Goal: Task Accomplishment & Management: Use online tool/utility

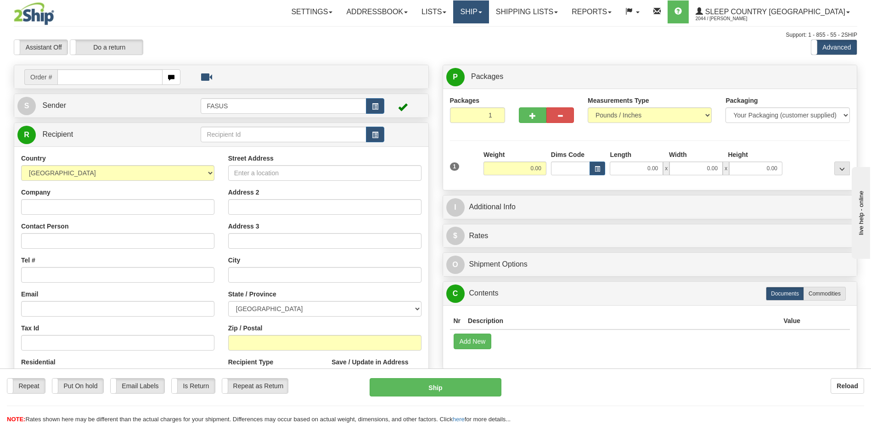
click at [489, 12] on link "Ship" at bounding box center [470, 11] width 35 height 23
click at [479, 46] on span "OnHold / Order Queue" at bounding box center [447, 43] width 65 height 7
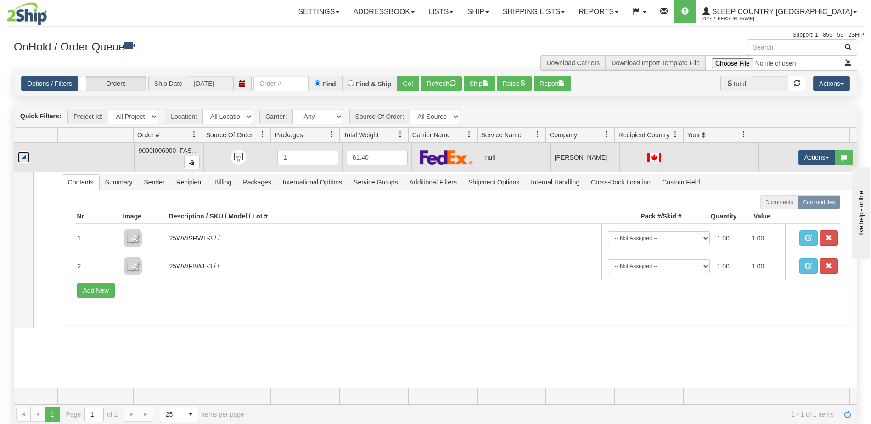
click at [24, 158] on link "Collapse" at bounding box center [23, 157] width 11 height 11
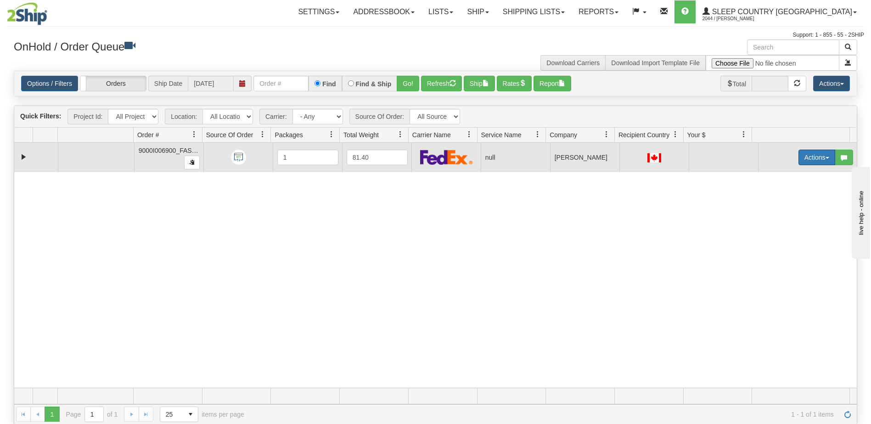
click at [803, 158] on button "Actions" at bounding box center [816, 158] width 37 height 16
click at [779, 174] on span "Open" at bounding box center [775, 174] width 22 height 7
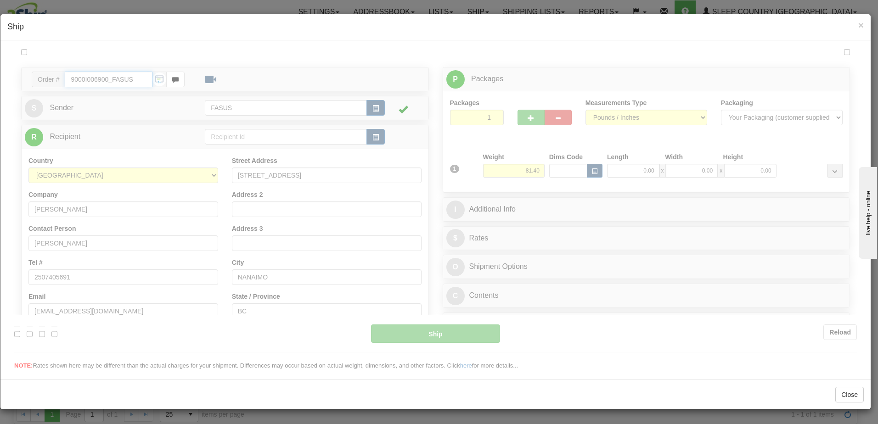
type input "11:35"
type input "16:00"
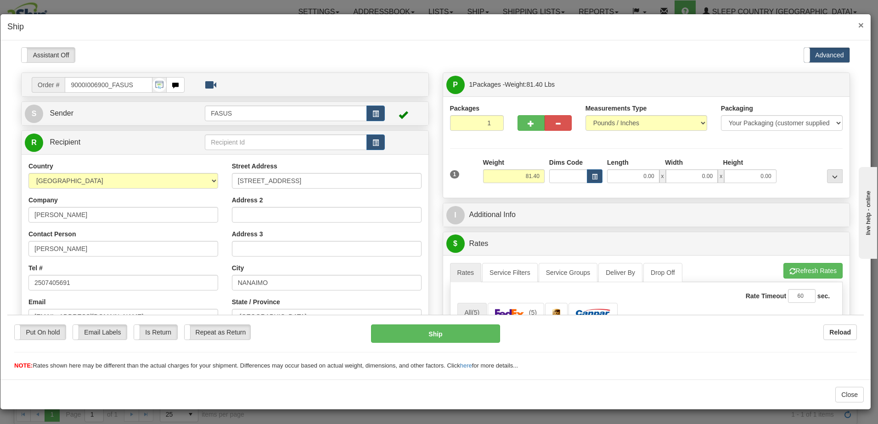
click at [861, 24] on span "×" at bounding box center [861, 25] width 6 height 11
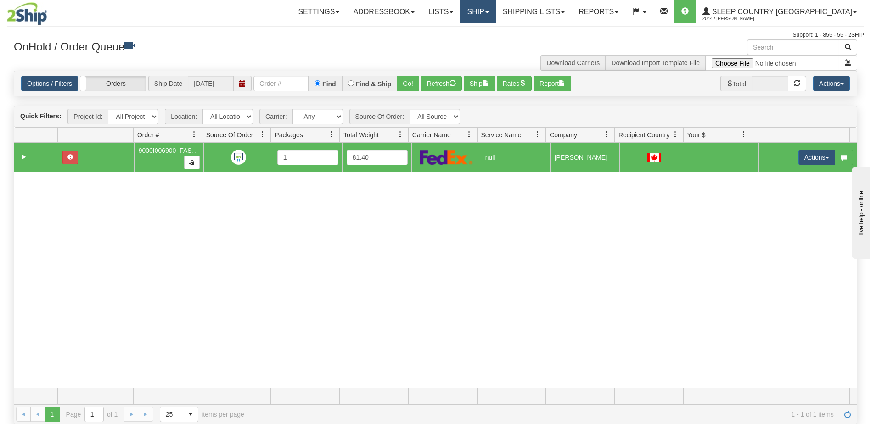
click at [495, 9] on link "Ship" at bounding box center [477, 11] width 35 height 23
click at [456, 31] on span "Ship Screen" at bounding box center [438, 31] width 35 height 7
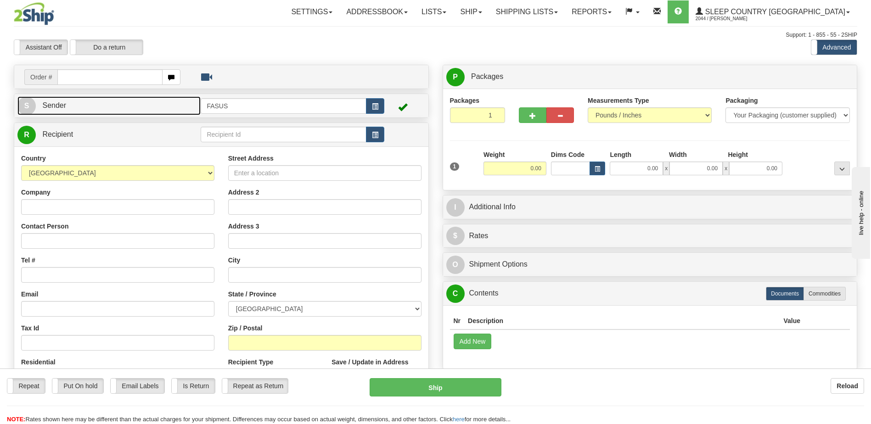
click at [113, 106] on link "S Sender" at bounding box center [108, 105] width 183 height 19
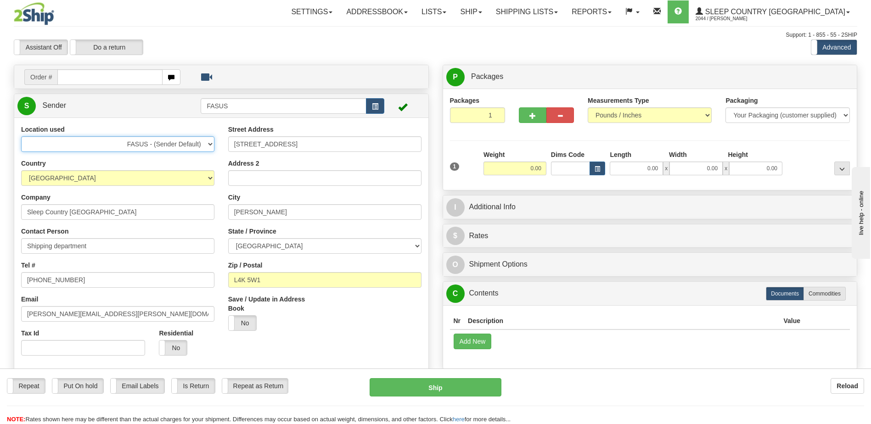
click at [208, 143] on select "FASUS - (Sender Default) FASUS NEW SINCA - (CA Default)" at bounding box center [117, 144] width 193 height 16
select select "7641"
click at [21, 136] on select "FASUS - (Sender Default) FASUS NEW SINCA - (CA Default)" at bounding box center [117, 144] width 193 height 16
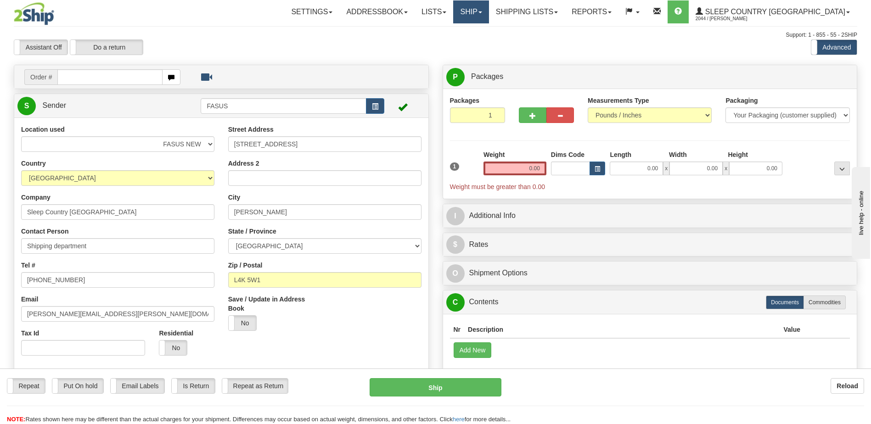
click at [489, 13] on link "Ship" at bounding box center [470, 11] width 35 height 23
click at [479, 45] on span "OnHold / Order Queue" at bounding box center [447, 43] width 65 height 7
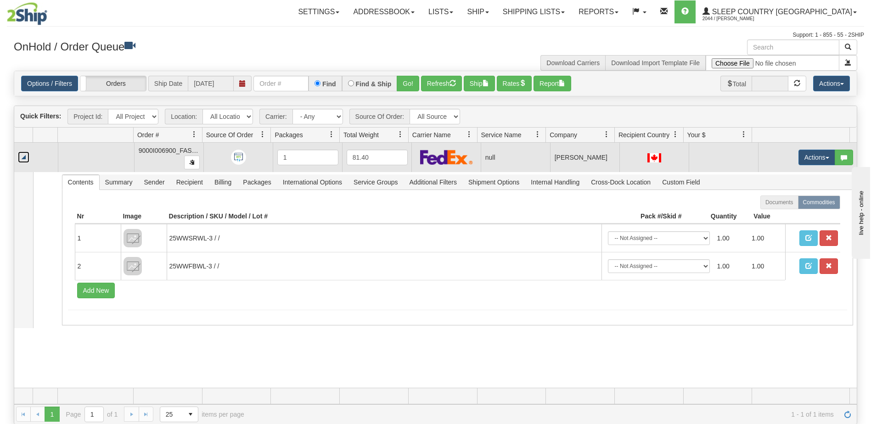
click at [25, 157] on link "Collapse" at bounding box center [23, 157] width 11 height 11
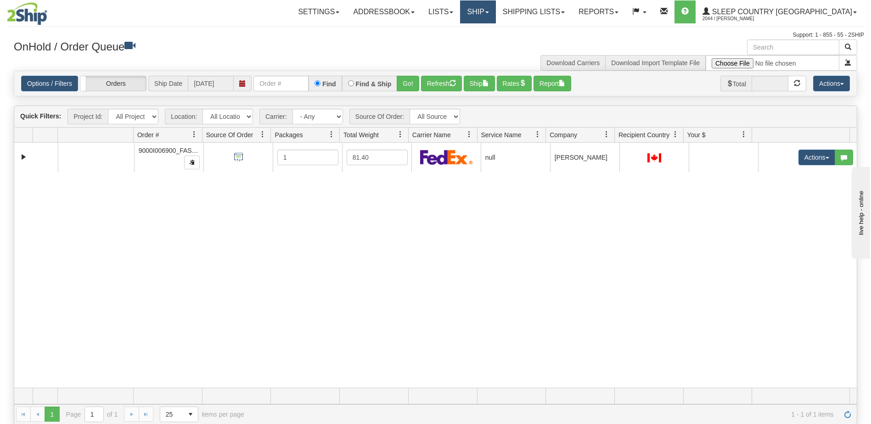
click at [495, 7] on link "Ship" at bounding box center [477, 11] width 35 height 23
click at [456, 29] on span "Ship Screen" at bounding box center [438, 31] width 35 height 7
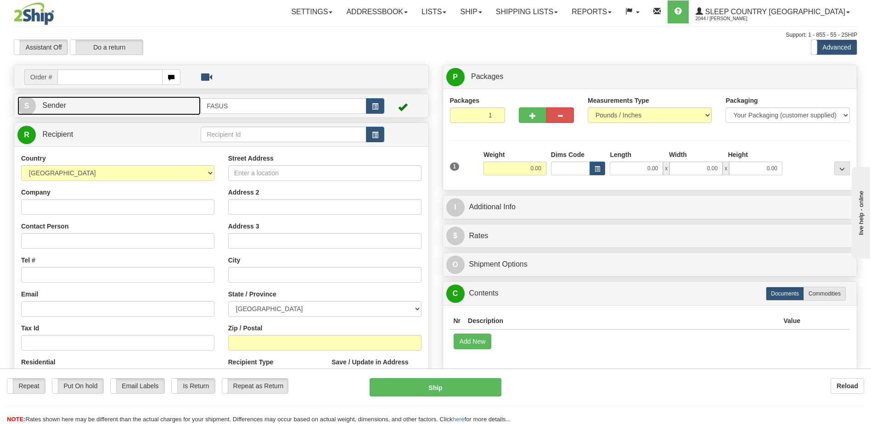
click at [86, 105] on link "S Sender" at bounding box center [108, 105] width 183 height 19
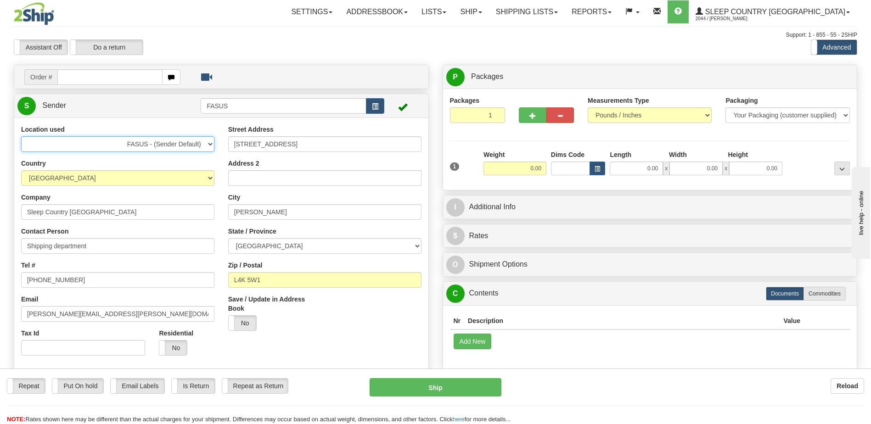
click at [197, 144] on select "FASUS - (Sender Default) FASUS NEW SINCA - (CA Default)" at bounding box center [117, 144] width 193 height 16
click at [405, 43] on div "Assistant On Assistant Off Do a return Do a return Previous Next Standard Advan…" at bounding box center [435, 47] width 857 height 16
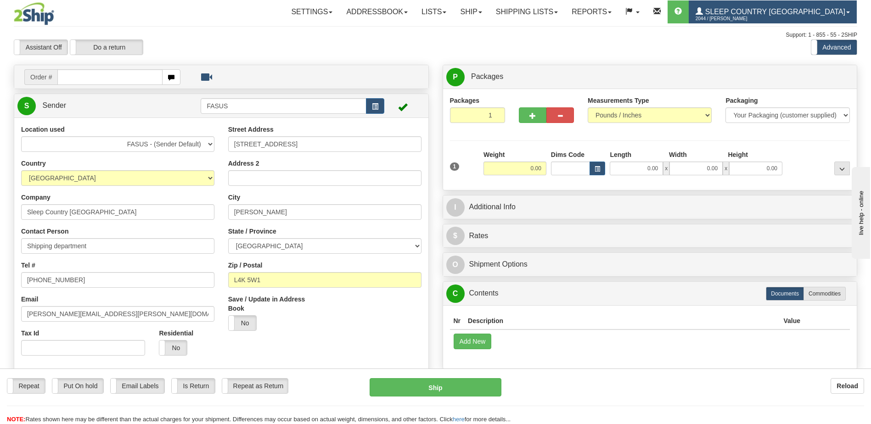
click at [764, 15] on span "2044 / [PERSON_NAME]" at bounding box center [730, 18] width 69 height 9
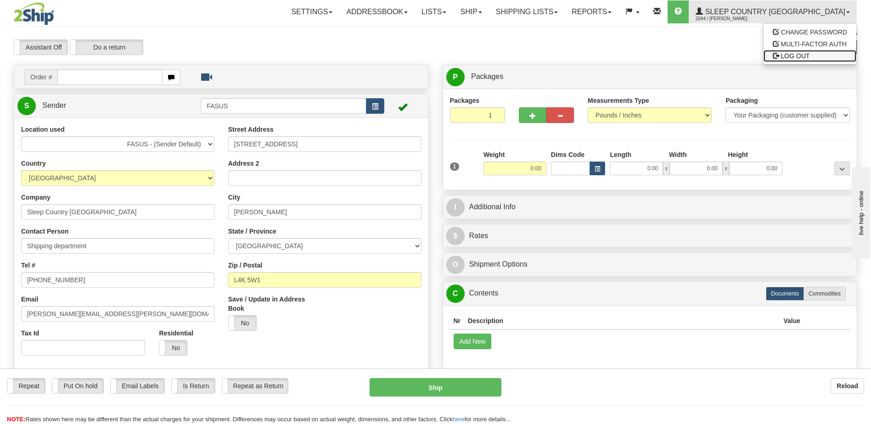
click at [785, 59] on span "LOG OUT" at bounding box center [795, 55] width 29 height 7
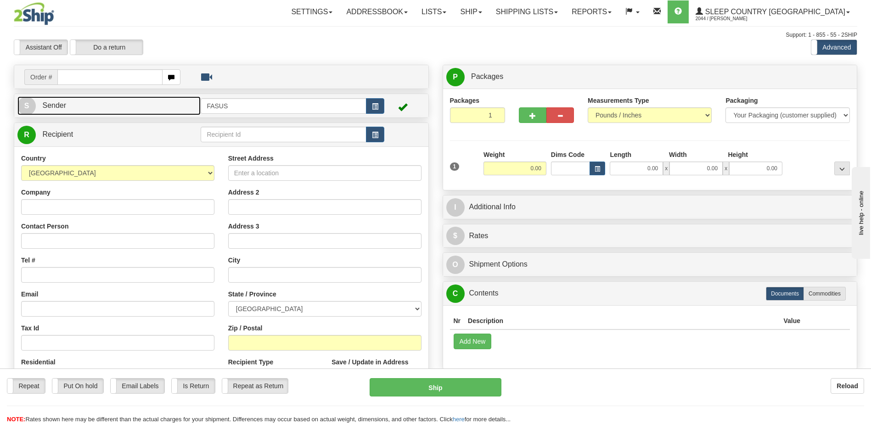
click at [80, 106] on link "S Sender" at bounding box center [108, 105] width 183 height 19
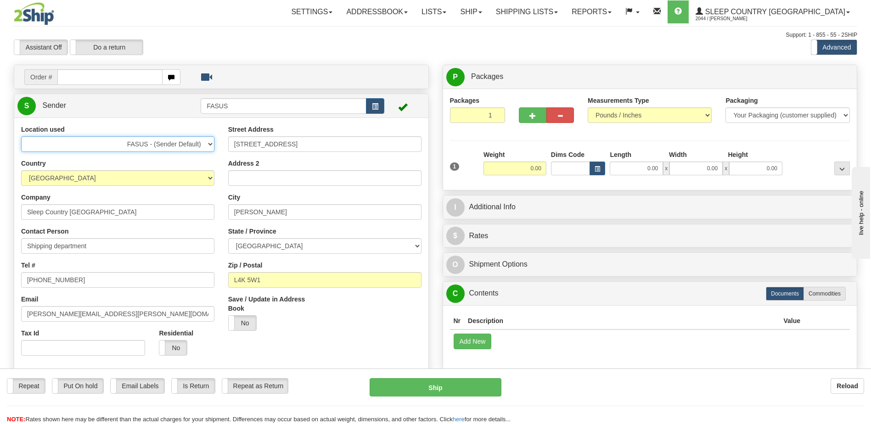
click at [168, 143] on select "FASUS - (Sender Default) FASUS NEW SINCA - (CA Default)" at bounding box center [117, 144] width 193 height 16
select select "7641"
click at [21, 136] on select "FASUS - (Sender Default) FASUS NEW SINCA - (CA Default)" at bounding box center [117, 144] width 193 height 16
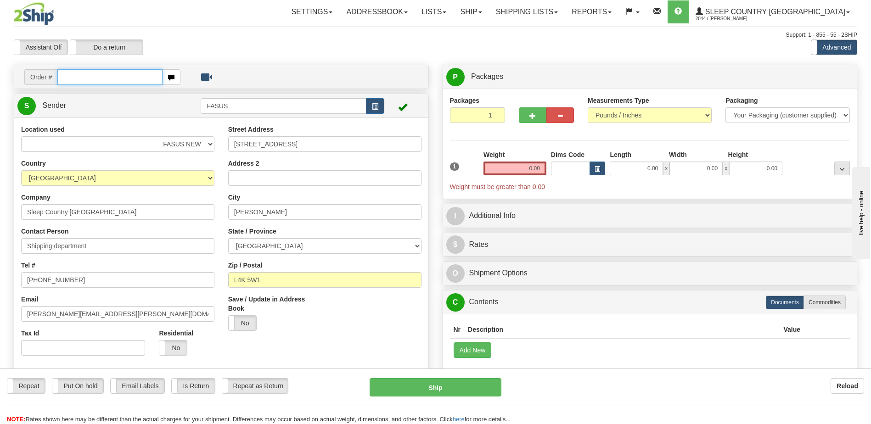
click at [104, 75] on input "text" at bounding box center [109, 77] width 105 height 16
type input "2505670"
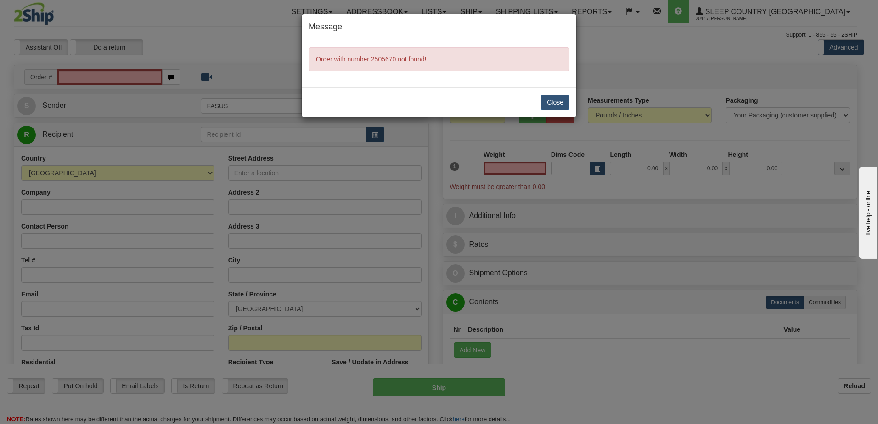
type input "0.00"
click at [558, 100] on button "Close" at bounding box center [555, 103] width 28 height 16
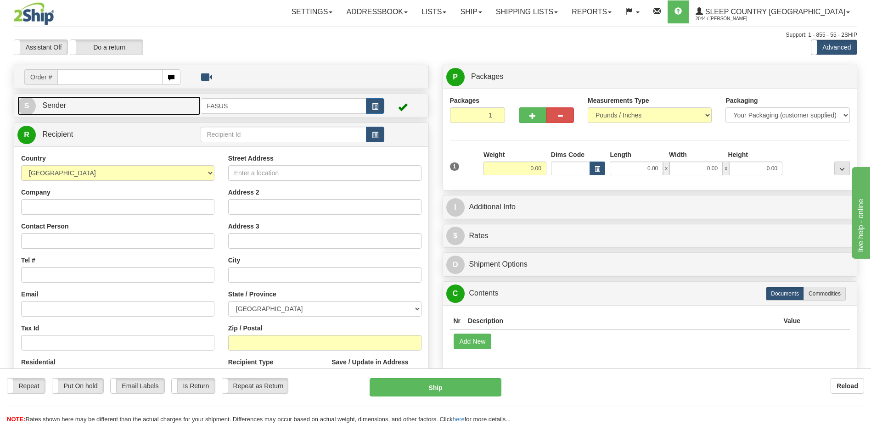
click at [121, 101] on link "S Sender" at bounding box center [108, 105] width 183 height 19
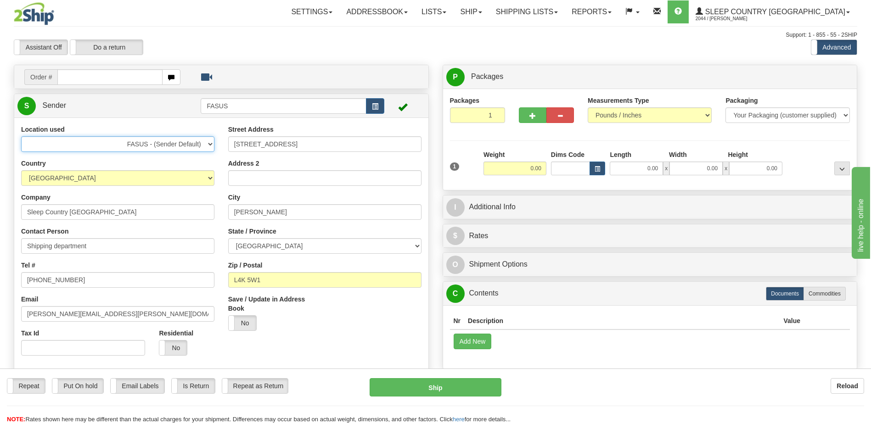
click at [177, 143] on select "FASUS - (Sender Default) FASUS NEW SINCA - (CA Default)" at bounding box center [117, 144] width 193 height 16
select select "7641"
click at [21, 136] on select "FASUS - (Sender Default) FASUS NEW SINCA - (CA Default)" at bounding box center [117, 144] width 193 height 16
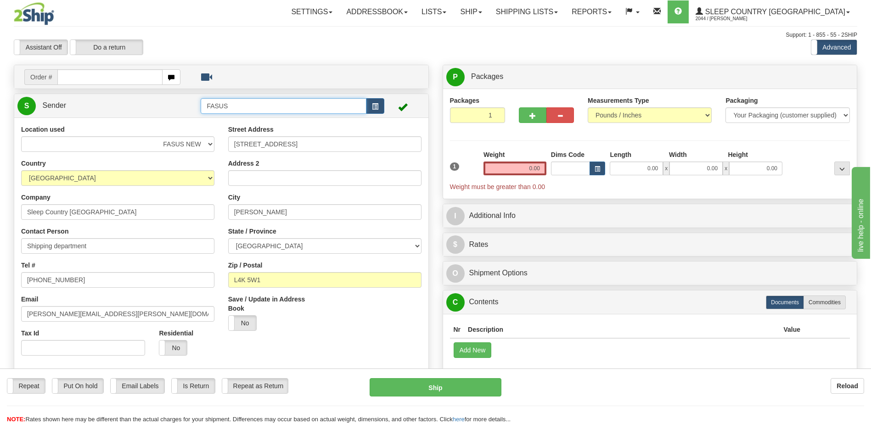
click at [259, 107] on input "FASUS" at bounding box center [283, 106] width 165 height 16
click at [209, 145] on select "FASUS - (Sender Default) FASUS NEW SINCA - (CA Default)" at bounding box center [117, 144] width 193 height 16
click at [21, 136] on select "FASUS - (Sender Default) FASUS NEW SINCA - (CA Default)" at bounding box center [117, 144] width 193 height 16
click at [268, 107] on input "FASUS" at bounding box center [283, 106] width 165 height 16
click at [482, 13] on span at bounding box center [480, 12] width 4 height 2
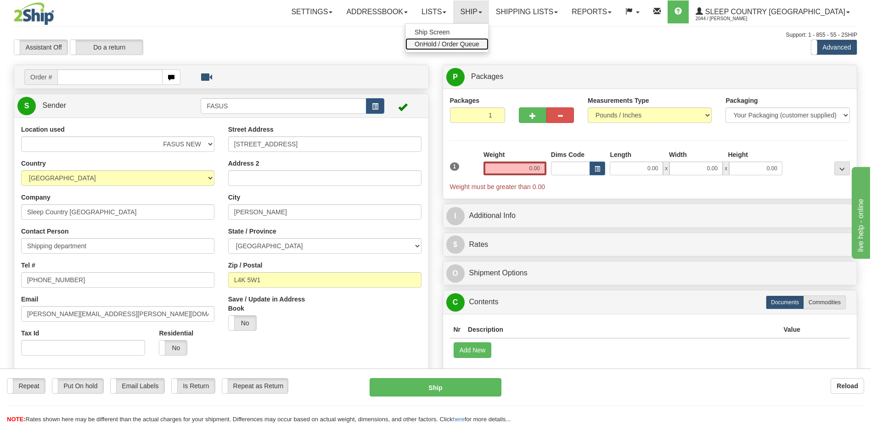
click at [479, 44] on span "OnHold / Order Queue" at bounding box center [447, 43] width 65 height 7
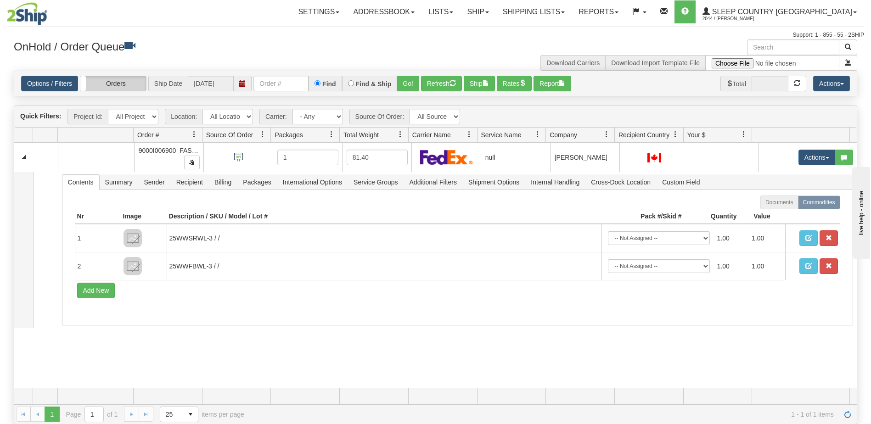
click at [121, 81] on label "Orders" at bounding box center [113, 83] width 66 height 15
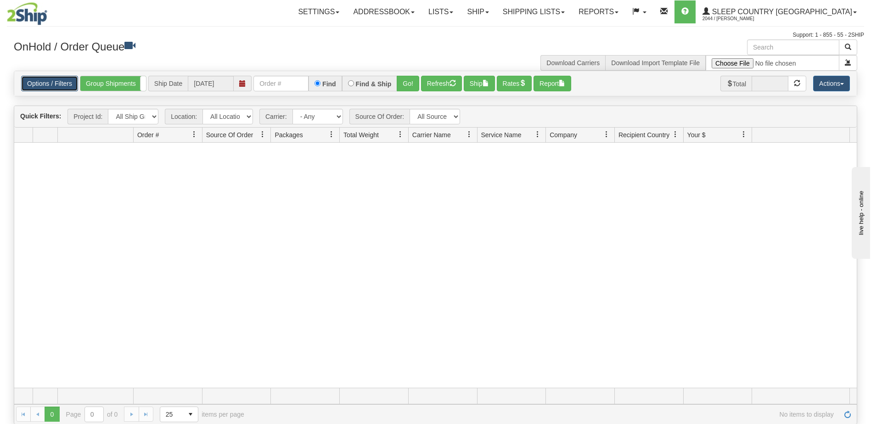
click at [55, 81] on link "Options / Filters" at bounding box center [49, 84] width 57 height 16
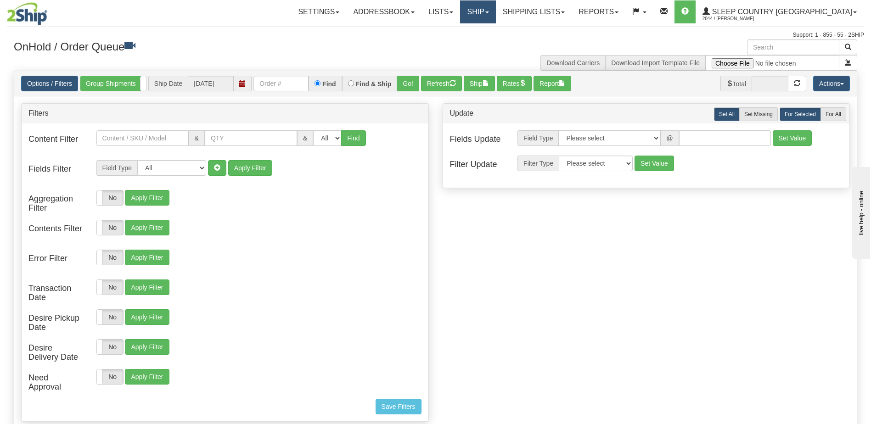
click at [495, 15] on link "Ship" at bounding box center [477, 11] width 35 height 23
click at [486, 45] on span "OnHold / Order Queue" at bounding box center [453, 43] width 65 height 7
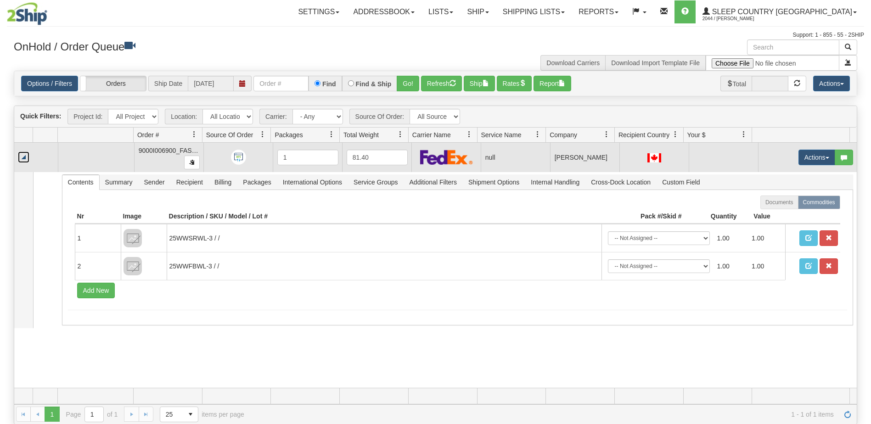
click at [25, 156] on link "Collapse" at bounding box center [23, 157] width 11 height 11
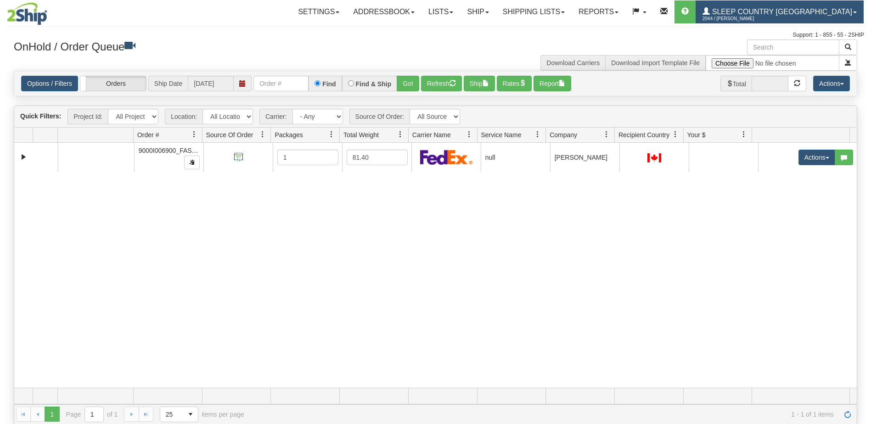
click at [820, 10] on span "Sleep Country [GEOGRAPHIC_DATA]" at bounding box center [781, 12] width 142 height 8
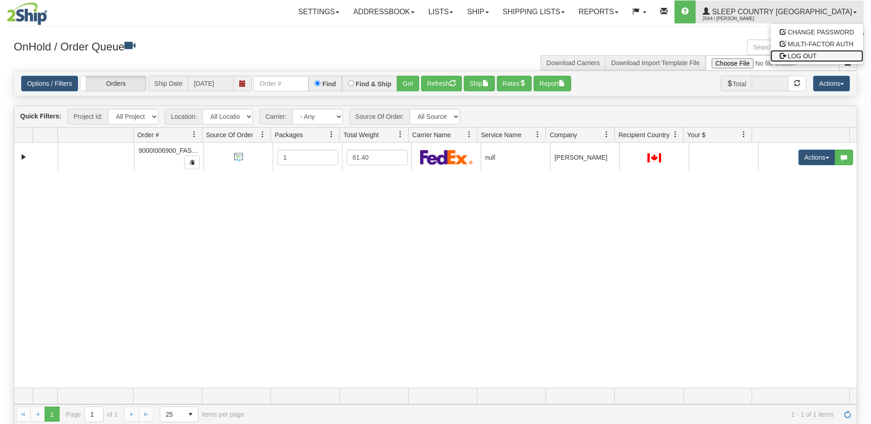
click at [818, 57] on link "LOG OUT" at bounding box center [816, 56] width 93 height 12
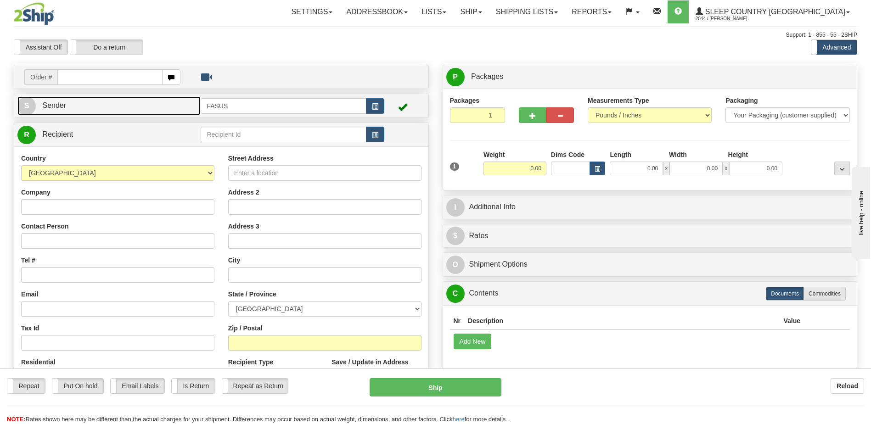
click at [95, 107] on link "S Sender" at bounding box center [108, 105] width 183 height 19
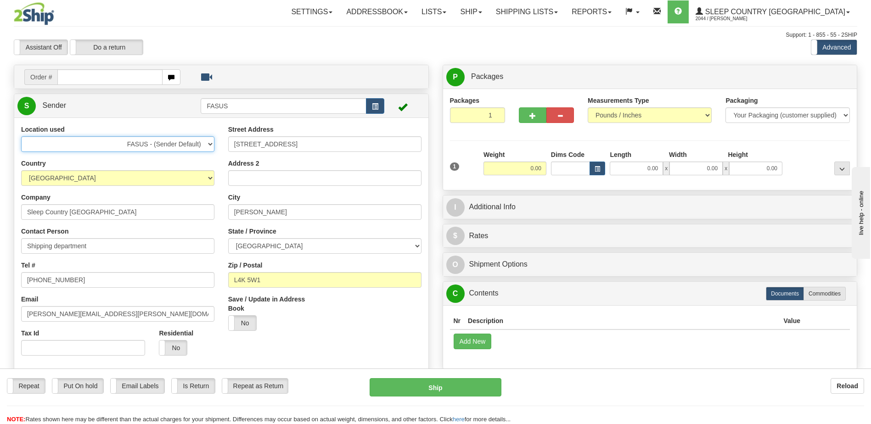
click at [154, 144] on select "FASUS - (Sender Default) FASUS NEW SINCA - (CA Default)" at bounding box center [117, 144] width 193 height 16
select select "7641"
click at [21, 136] on select "FASUS - (Sender Default) FASUS NEW SINCA - (CA Default)" at bounding box center [117, 144] width 193 height 16
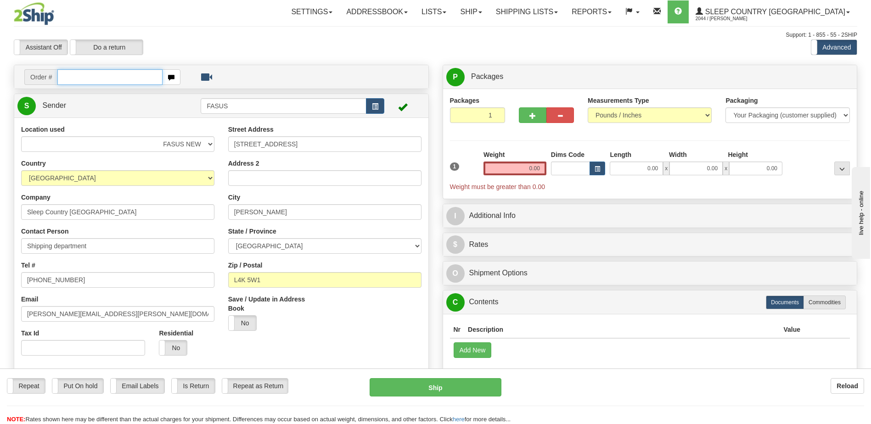
paste input "1050309"
type input "1050309"
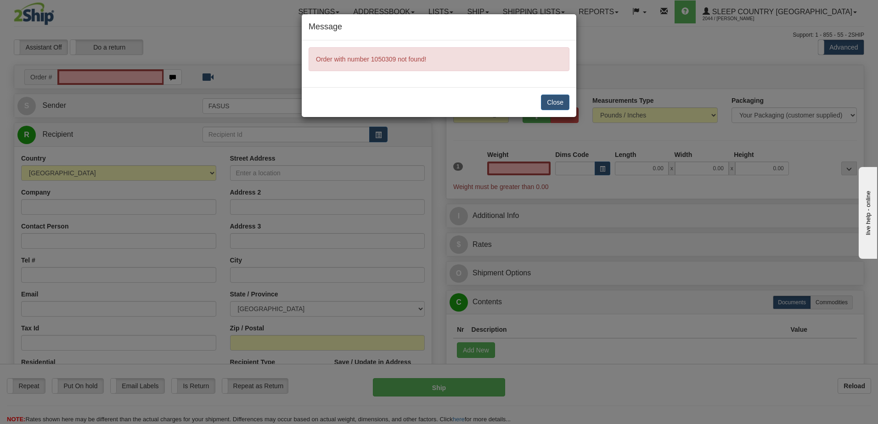
type input "0.00"
click at [552, 100] on button "Close" at bounding box center [555, 103] width 28 height 16
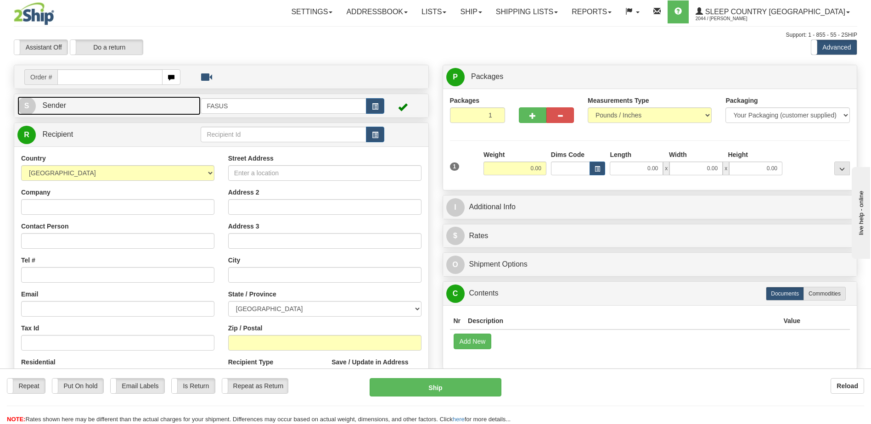
click at [123, 101] on link "S Sender" at bounding box center [108, 105] width 183 height 19
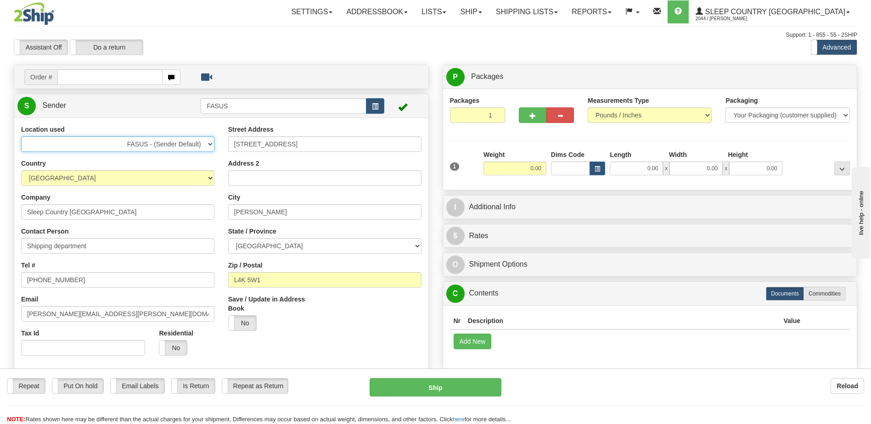
click at [173, 144] on select "FASUS - (Sender Default) FASUS NEW SINCA - (CA Default)" at bounding box center [117, 144] width 193 height 16
select select "7641"
click at [21, 136] on select "FASUS - (Sender Default) FASUS NEW SINCA - (CA Default)" at bounding box center [117, 144] width 193 height 16
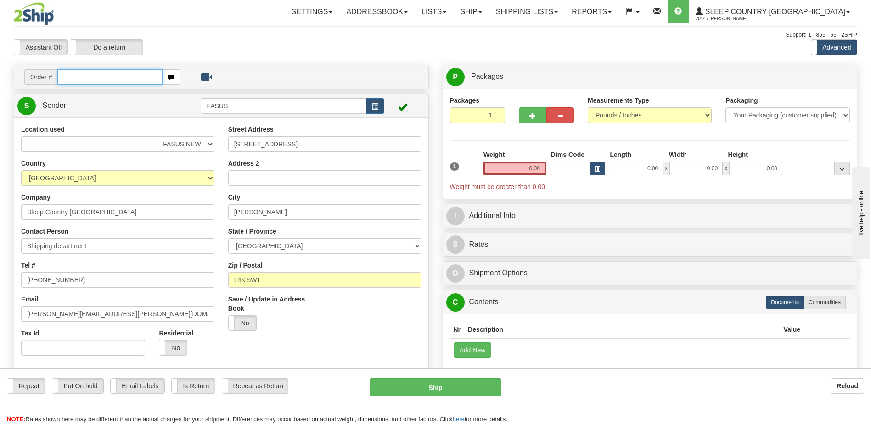
paste input "1050309"
type input "1050309"
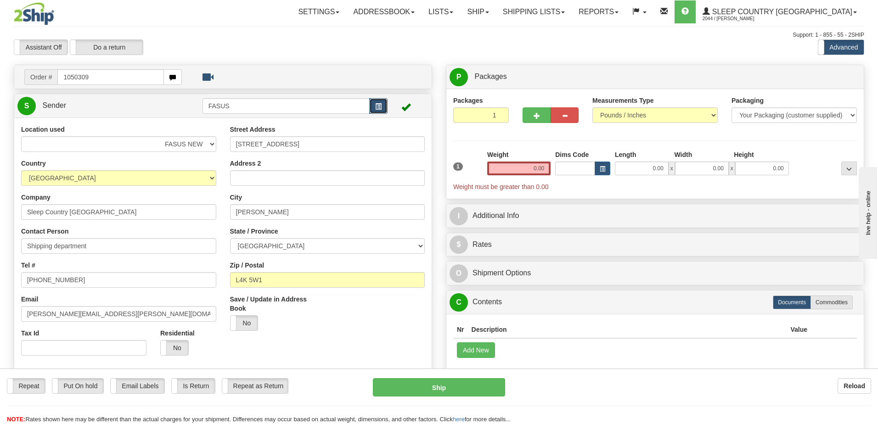
click at [378, 105] on body "Training Course Close Toggle navigation Settings Shipping Preferences New Recip…" at bounding box center [439, 212] width 878 height 424
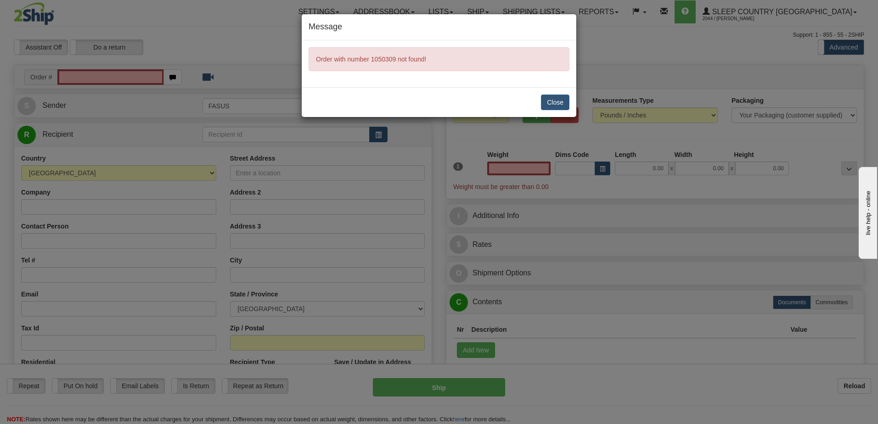
type input "0.00"
drag, startPoint x: 560, startPoint y: 103, endPoint x: 469, endPoint y: 103, distance: 90.4
click at [560, 103] on button "Close" at bounding box center [555, 103] width 28 height 16
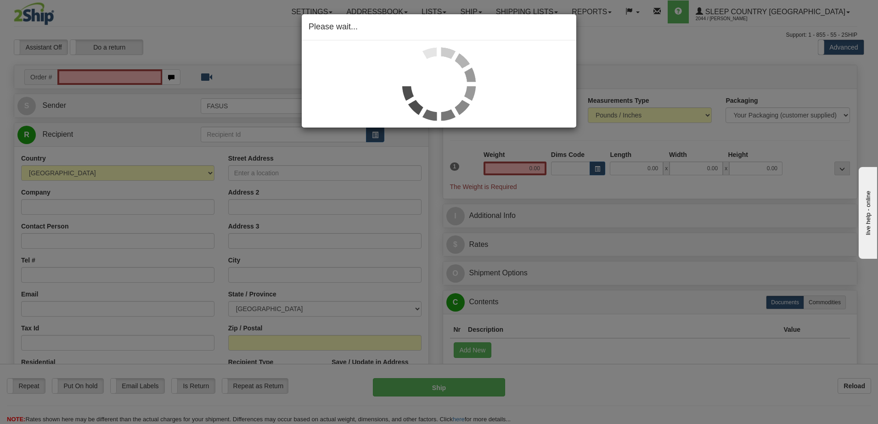
click at [158, 105] on div "Please wait..." at bounding box center [439, 212] width 878 height 424
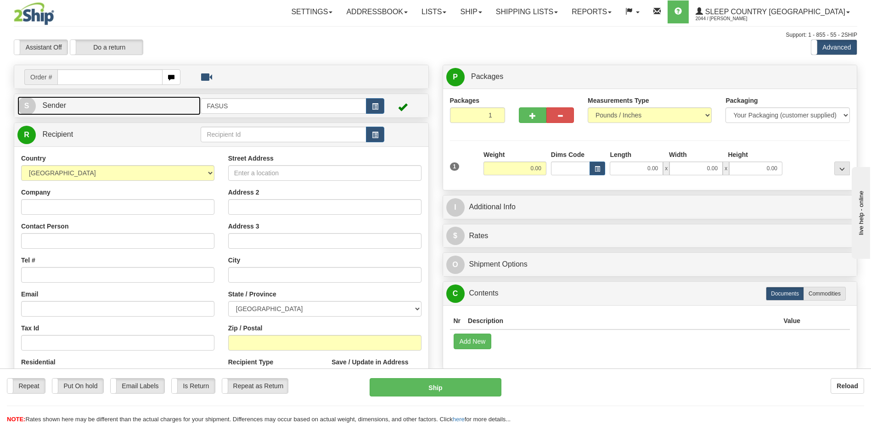
click at [140, 107] on link "S Sender" at bounding box center [108, 105] width 183 height 19
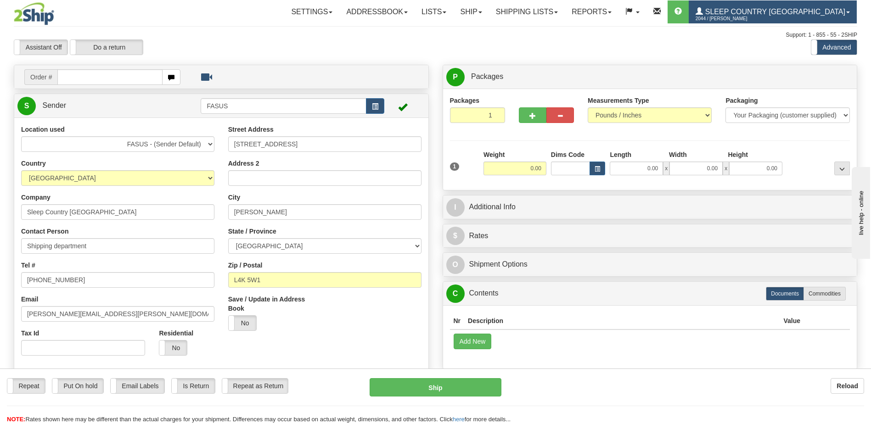
click at [764, 16] on span "2044 / [PERSON_NAME]" at bounding box center [730, 18] width 69 height 9
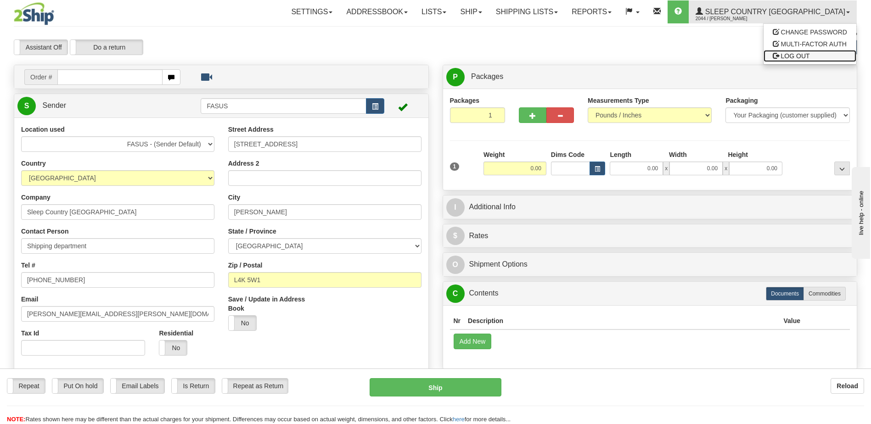
click at [801, 57] on span "LOG OUT" at bounding box center [795, 55] width 29 height 7
